Goal: Information Seeking & Learning: Learn about a topic

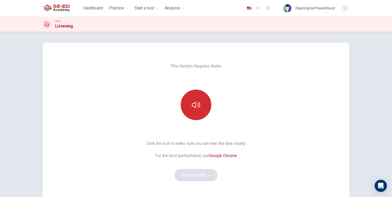
click at [188, 97] on button "button" at bounding box center [195, 105] width 31 height 31
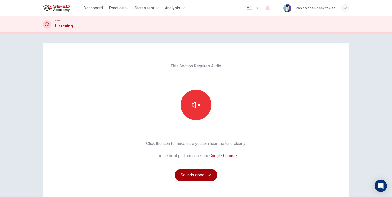
click at [187, 177] on button "Sounds good!" at bounding box center [195, 175] width 43 height 12
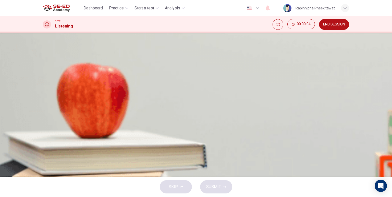
click at [46, 88] on icon "button" at bounding box center [47, 89] width 4 height 4
type input "0"
click at [78, 78] on button "A To join the bicycle club" at bounding box center [60, 73] width 35 height 9
click at [227, 183] on button "SUBMIT" at bounding box center [216, 186] width 32 height 13
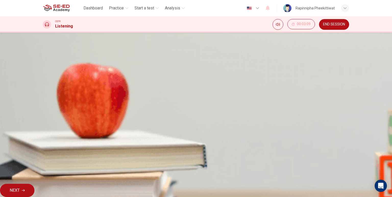
click at [20, 187] on span "NEXT" at bounding box center [15, 190] width 10 height 7
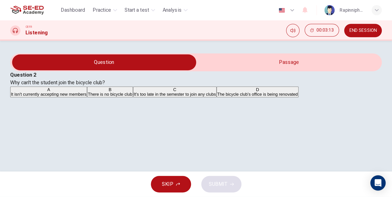
scroll to position [61, 0]
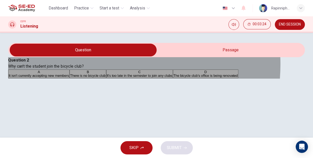
click at [174, 77] on span "The bicycle club's office is being renovated" at bounding box center [206, 76] width 64 height 4
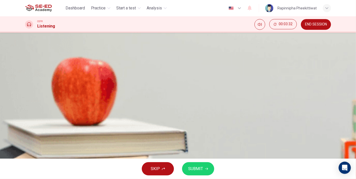
scroll to position [30, 0]
click at [204, 169] on button "SUBMIT" at bounding box center [198, 168] width 32 height 13
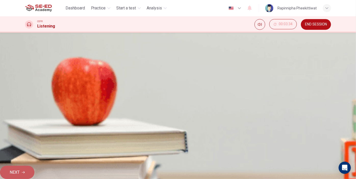
click at [34, 171] on button "NEXT" at bounding box center [17, 172] width 34 height 13
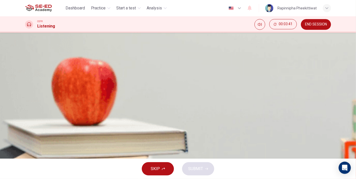
click at [219, 77] on span "Outdoor activities clubs, like hiking or rock climbing" at bounding box center [195, 76] width 77 height 4
click at [204, 169] on button "SUBMIT" at bounding box center [198, 168] width 32 height 13
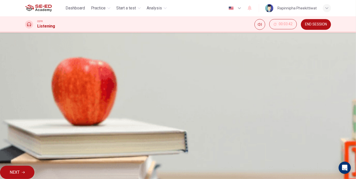
click at [34, 171] on button "NEXT" at bounding box center [17, 172] width 34 height 13
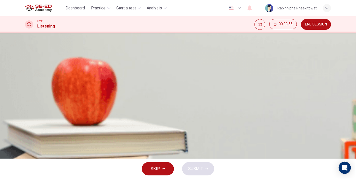
click at [163, 87] on span "Get better grades" at bounding box center [149, 85] width 27 height 4
click at [202, 173] on button "SUBMIT" at bounding box center [198, 168] width 32 height 13
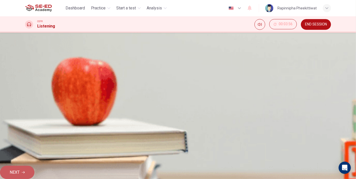
click at [34, 166] on button "NEXT" at bounding box center [17, 172] width 34 height 13
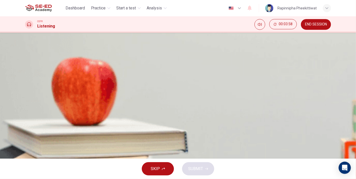
click at [33, 62] on button "button" at bounding box center [29, 66] width 8 height 8
drag, startPoint x: 200, startPoint y: 93, endPoint x: 203, endPoint y: 100, distance: 7.6
click at [95, 100] on button "B The student is nervous" at bounding box center [76, 102] width 35 height 9
click at [59, 102] on span "The student is excited" at bounding box center [41, 104] width 33 height 4
click at [31, 64] on icon "button" at bounding box center [29, 66] width 4 height 4
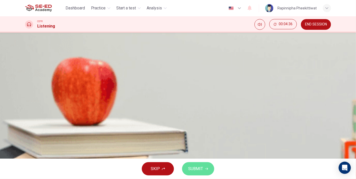
click at [208, 167] on button "SUBMIT" at bounding box center [198, 168] width 32 height 13
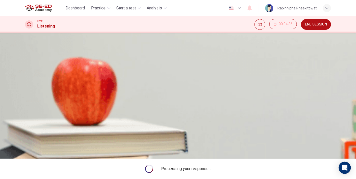
type input "0"
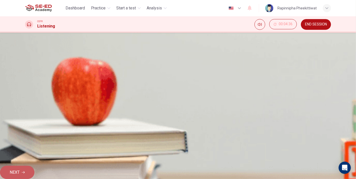
click at [34, 166] on button "NEXT" at bounding box center [17, 172] width 34 height 13
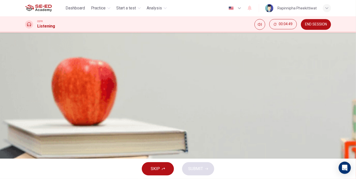
click at [31, 99] on icon "button" at bounding box center [29, 101] width 4 height 4
type input "0"
click at [52, 84] on button "A to pay bills easily." at bounding box center [38, 86] width 27 height 9
click at [196, 172] on button "SUBMIT" at bounding box center [198, 168] width 32 height 13
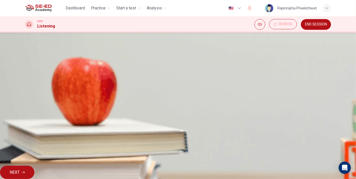
drag, startPoint x: 270, startPoint y: 163, endPoint x: 267, endPoint y: 165, distance: 4.2
click at [270, 163] on div "Nice! Correct answer! Explanation NEXT" at bounding box center [178, 164] width 356 height 32
click at [34, 166] on button "NEXT" at bounding box center [17, 172] width 34 height 13
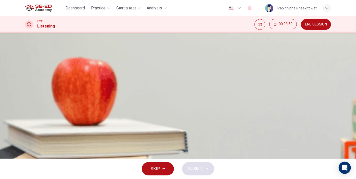
click at [66, 90] on span "student." at bounding box center [60, 88] width 12 height 4
click at [197, 165] on button "SUBMIT" at bounding box center [198, 168] width 32 height 13
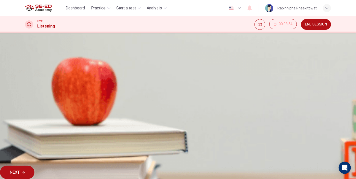
click at [34, 166] on button "NEXT" at bounding box center [17, 172] width 34 height 13
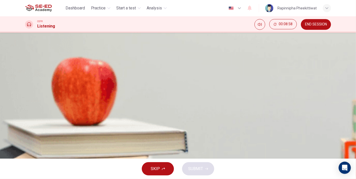
click at [50, 86] on span "Current Account" at bounding box center [37, 88] width 24 height 4
click at [209, 169] on button "SUBMIT" at bounding box center [198, 168] width 32 height 13
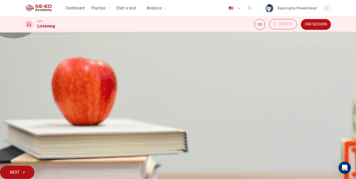
click at [21, 165] on span "Explanation" at bounding box center [13, 163] width 18 height 4
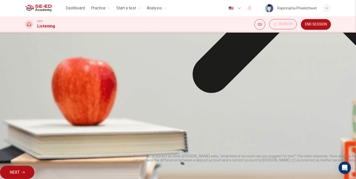
click at [324, 60] on div "Question 8 Choose the correct letter, A , B , or C . The recommended type of ba…" at bounding box center [178, 74] width 306 height 34
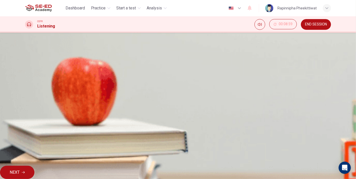
click at [20, 170] on span "NEXT" at bounding box center [15, 172] width 10 height 7
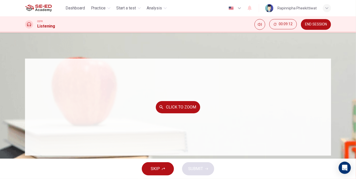
scroll to position [49, 0]
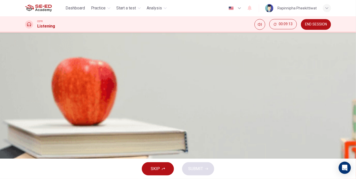
click at [69, 163] on input at bounding box center [47, 165] width 44 height 5
type input "1"
drag, startPoint x: 195, startPoint y: 156, endPoint x: 202, endPoint y: 146, distance: 12.4
click at [69, 175] on input at bounding box center [47, 177] width 44 height 5
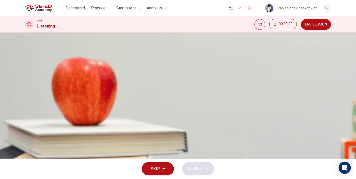
scroll to position [73, 0]
type input "2"
type input "3"
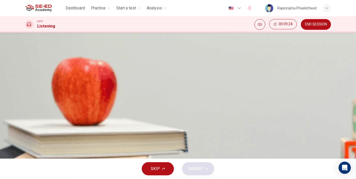
scroll to position [49, 0]
type input "4"
click at [199, 148] on div "i 1 ii 2 iii 3 iv 4 v vi" at bounding box center [178, 143] width 306 height 73
click at [69, 163] on input at bounding box center [47, 165] width 44 height 5
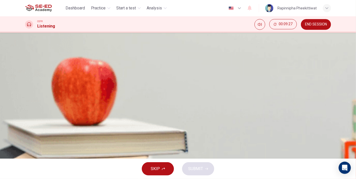
type input "5"
click at [193, 139] on div "i 1 ii 2 iii 3 iv 4 v 5 vi" at bounding box center [178, 143] width 306 height 73
click at [69, 175] on input at bounding box center [47, 177] width 44 height 5
type input "6"
click at [169, 169] on button "SKIP" at bounding box center [158, 168] width 32 height 13
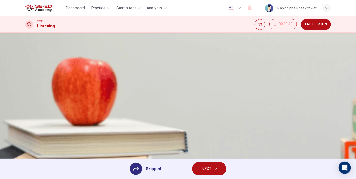
scroll to position [71, 0]
click at [207, 166] on span "NEXT" at bounding box center [207, 168] width 10 height 7
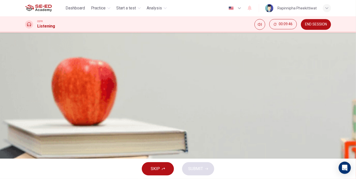
scroll to position [23, 0]
click at [35, 86] on span "9 a.m." at bounding box center [29, 88] width 9 height 4
click at [45, 90] on span "9 p.m." at bounding box center [40, 88] width 9 height 4
click at [200, 170] on span "SUBMIT" at bounding box center [195, 168] width 15 height 7
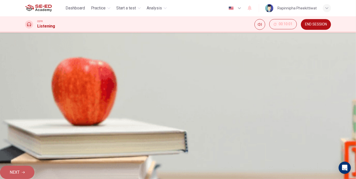
click at [34, 170] on button "NEXT" at bounding box center [17, 172] width 34 height 13
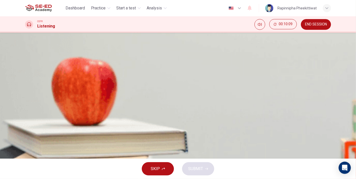
click at [33, 94] on button "button" at bounding box center [29, 98] width 8 height 8
click at [153, 168] on span "SKIP" at bounding box center [155, 168] width 9 height 7
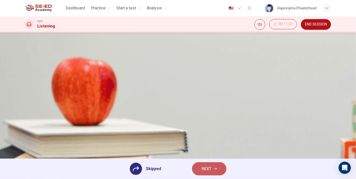
click at [208, 170] on span "NEXT" at bounding box center [207, 168] width 10 height 7
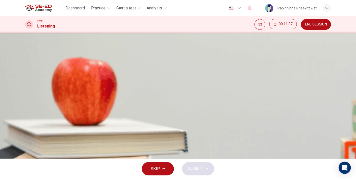
type input "29"
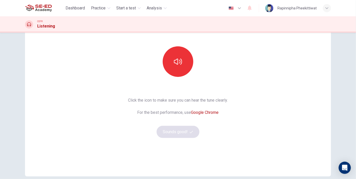
scroll to position [46, 0]
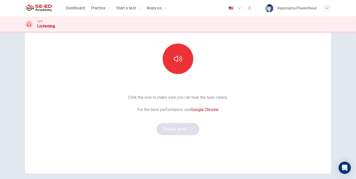
click at [167, 71] on div at bounding box center [177, 59] width 55 height 31
click at [184, 56] on button "button" at bounding box center [178, 59] width 31 height 31
click at [186, 132] on button "Sounds good!" at bounding box center [178, 129] width 43 height 12
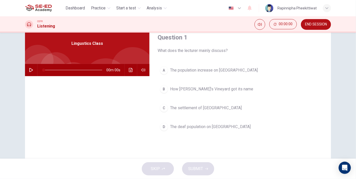
scroll to position [0, 0]
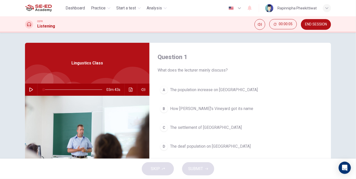
click at [27, 86] on button "button" at bounding box center [31, 90] width 8 height 12
type input "0"
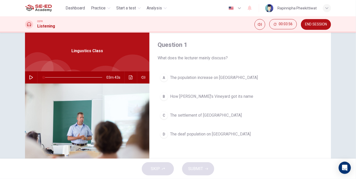
scroll to position [23, 0]
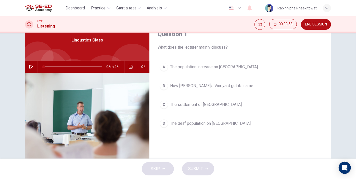
click at [206, 86] on span "How Martha's Vineyard got its name" at bounding box center [211, 86] width 83 height 6
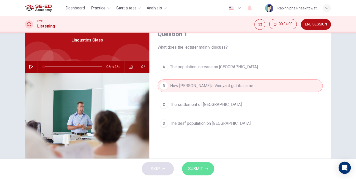
click at [195, 166] on span "SUBMIT" at bounding box center [195, 168] width 15 height 7
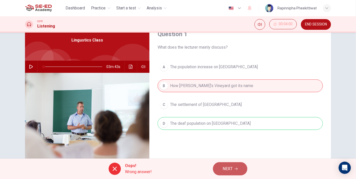
click at [221, 166] on button "NEXT" at bounding box center [230, 168] width 34 height 13
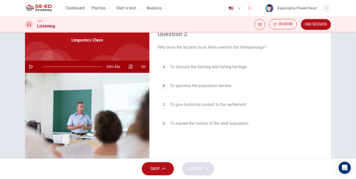
click at [231, 103] on span "To give historical context to the settlement" at bounding box center [208, 105] width 76 height 6
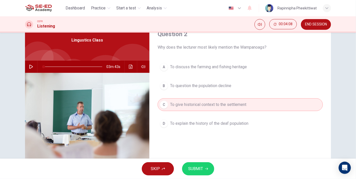
click at [198, 172] on span "SUBMIT" at bounding box center [195, 168] width 15 height 7
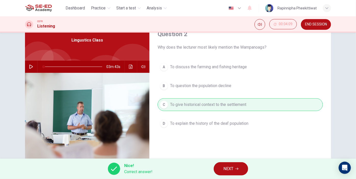
click at [237, 170] on icon "button" at bounding box center [236, 168] width 3 height 3
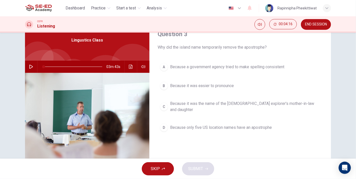
click at [224, 103] on span "Because it was the name of the British explorer's mother-in-law and daughter" at bounding box center [245, 107] width 150 height 12
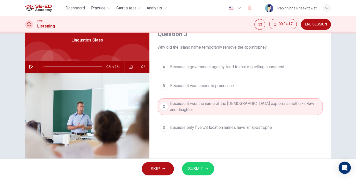
click at [200, 166] on span "SUBMIT" at bounding box center [195, 168] width 15 height 7
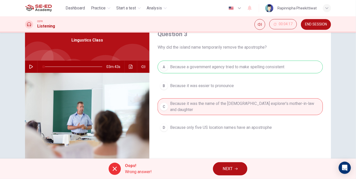
click at [231, 169] on span "NEXT" at bounding box center [228, 168] width 10 height 7
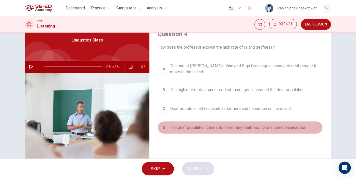
click at [234, 129] on span "The deaf population traces its hereditary deafness to one common ancestor" at bounding box center [237, 128] width 135 height 6
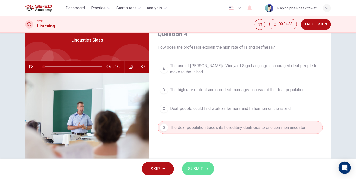
click at [199, 166] on span "SUBMIT" at bounding box center [195, 168] width 15 height 7
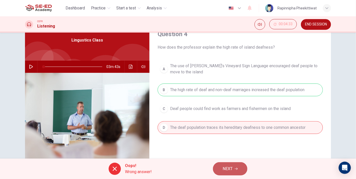
click at [229, 169] on span "NEXT" at bounding box center [228, 168] width 10 height 7
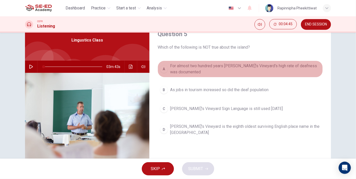
click at [203, 68] on span "For almost two hundred years Martha's Vineyard's high rate of deafness was docu…" at bounding box center [245, 69] width 150 height 12
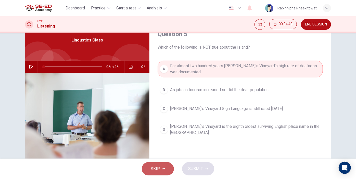
drag, startPoint x: 170, startPoint y: 168, endPoint x: 186, endPoint y: 157, distance: 19.4
click at [186, 157] on div "Dashboard Practice Start a test Analysis English en ​ Rapinnipha Pheekittiwat C…" at bounding box center [178, 89] width 356 height 179
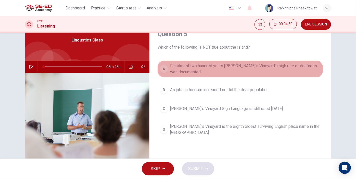
click at [163, 71] on div "A" at bounding box center [164, 69] width 8 height 8
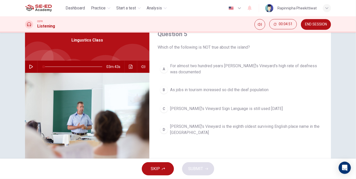
drag, startPoint x: 205, startPoint y: 174, endPoint x: 185, endPoint y: 172, distance: 21.0
click at [205, 173] on div "SKIP SUBMIT" at bounding box center [178, 169] width 356 height 20
click at [179, 74] on span "For almost two hundred years Martha's Vineyard's high rate of deafness was docu…" at bounding box center [245, 69] width 150 height 12
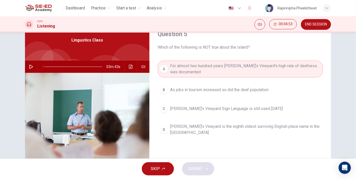
click at [182, 91] on span "As jobs in tourism increased so did the deaf population" at bounding box center [219, 90] width 98 height 6
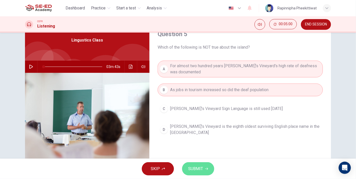
click at [196, 164] on button "SUBMIT" at bounding box center [198, 168] width 32 height 13
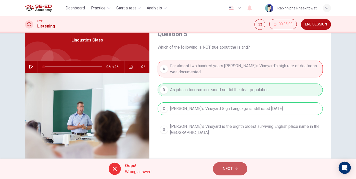
click at [219, 168] on button "NEXT" at bounding box center [230, 168] width 34 height 13
